Goal: Information Seeking & Learning: Learn about a topic

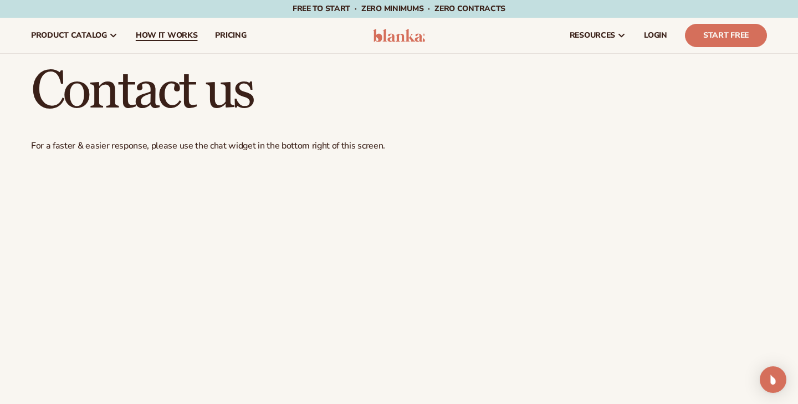
click at [169, 35] on span "How It Works" at bounding box center [167, 35] width 62 height 9
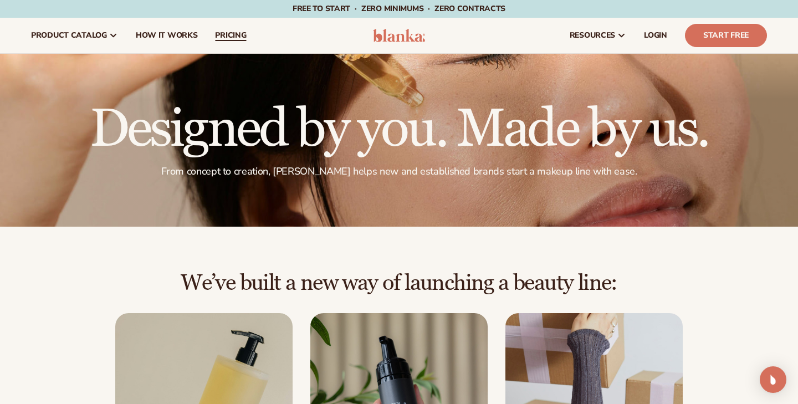
click at [231, 37] on span "pricing" at bounding box center [230, 35] width 31 height 9
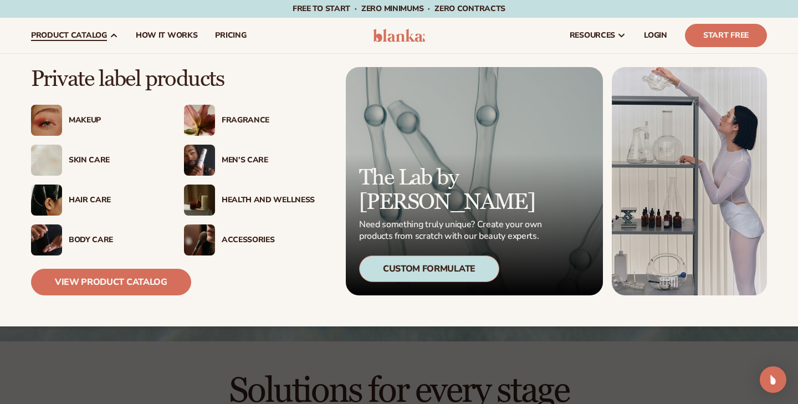
click at [86, 111] on div "Makeup" at bounding box center [96, 120] width 131 height 31
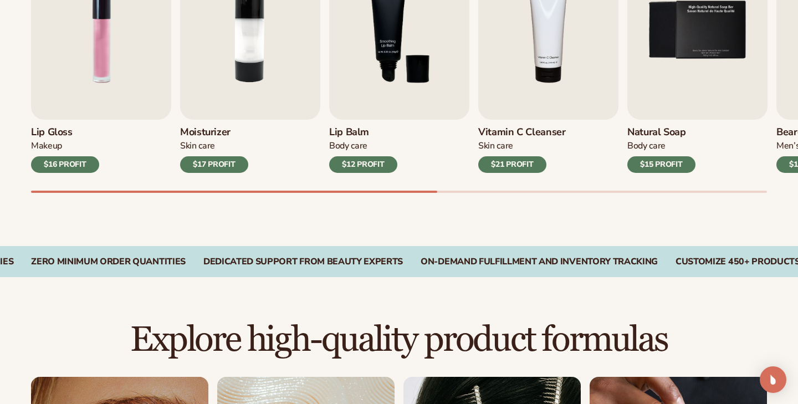
scroll to position [458, 0]
click at [98, 75] on img "1 / 9" at bounding box center [101, 29] width 140 height 179
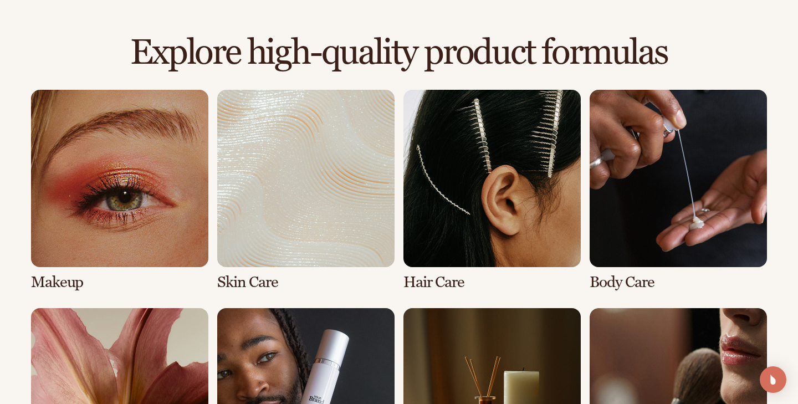
scroll to position [761, 0]
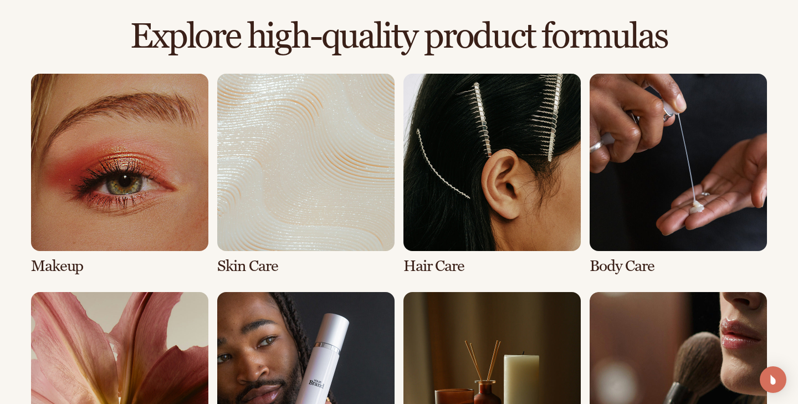
click at [90, 203] on link "1 / 8" at bounding box center [119, 174] width 177 height 201
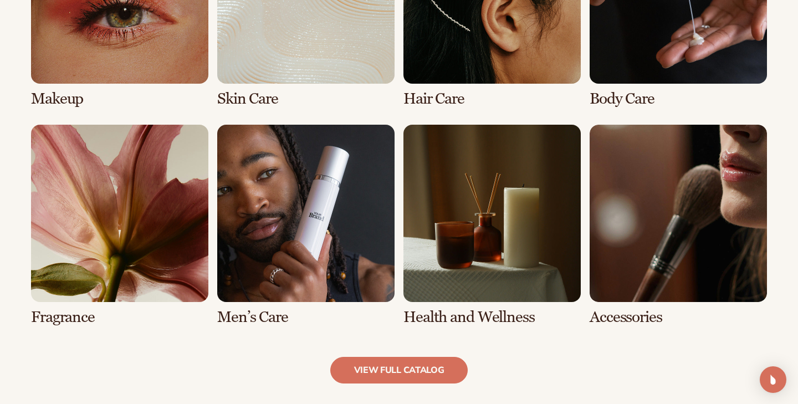
scroll to position [929, 0]
